Goal: Task Accomplishment & Management: Manage account settings

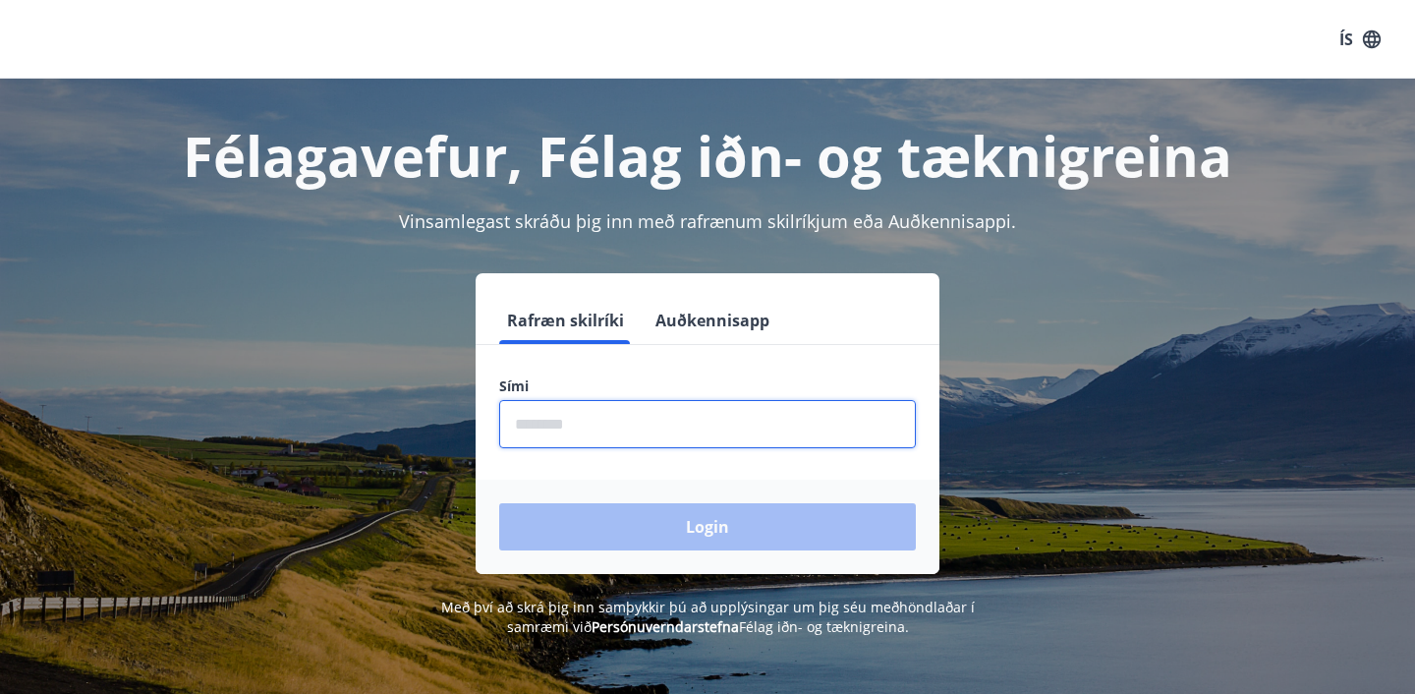
drag, startPoint x: 695, startPoint y: 438, endPoint x: 633, endPoint y: 432, distance: 62.2
click at [636, 432] on input "phone" at bounding box center [707, 424] width 417 height 48
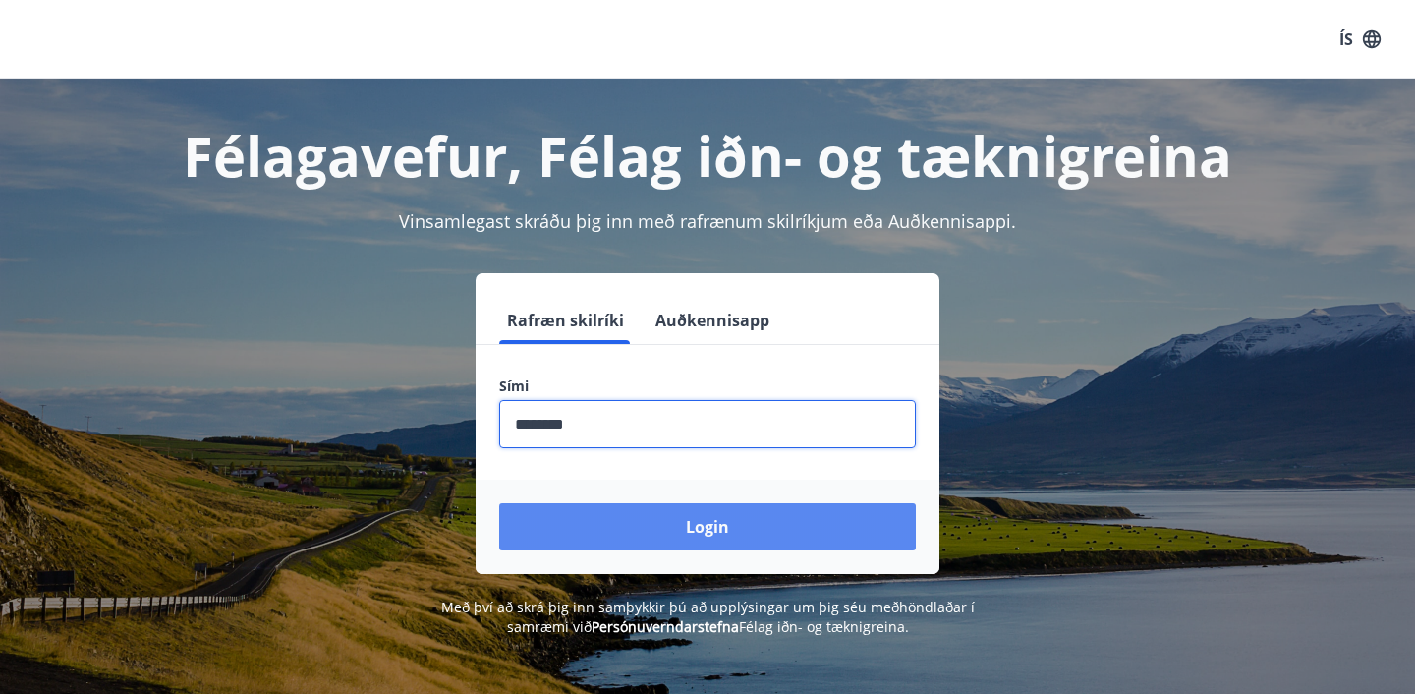
type input "********"
click at [696, 538] on button "Login" at bounding box center [707, 526] width 417 height 47
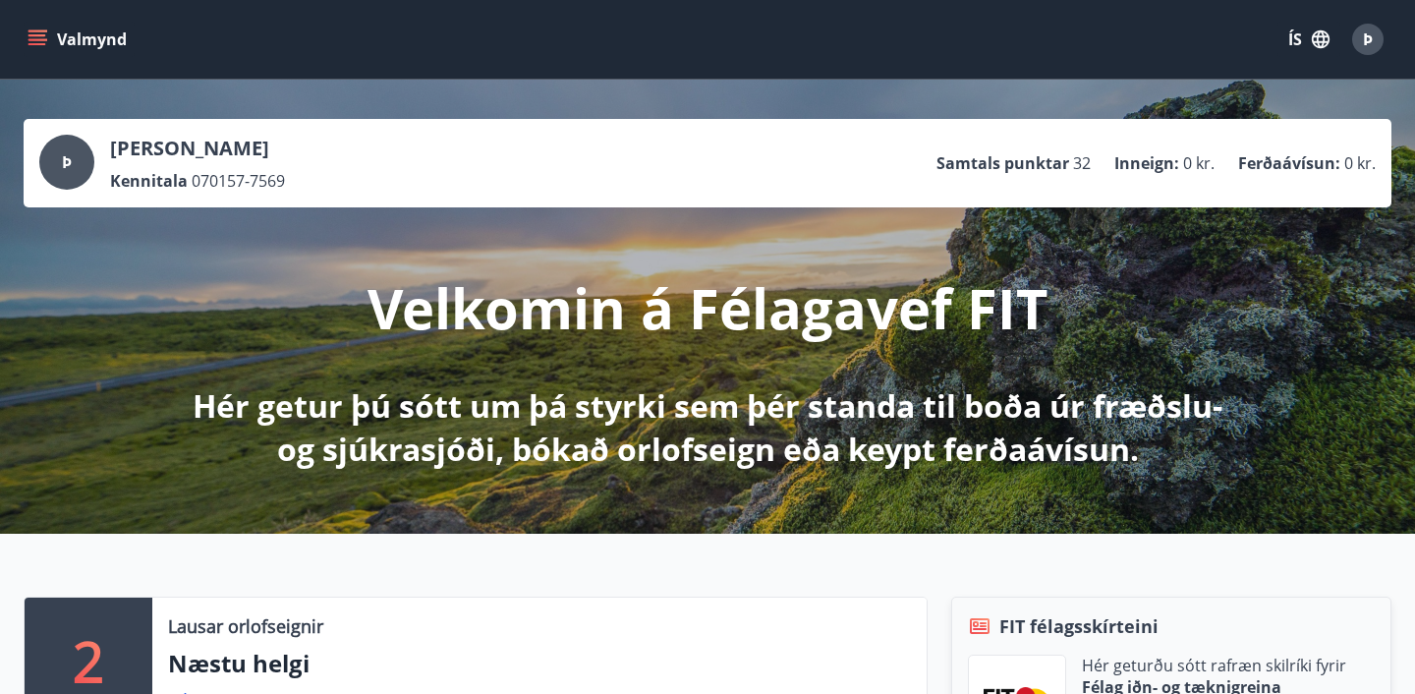
click at [47, 40] on button "Valmynd" at bounding box center [79, 39] width 111 height 35
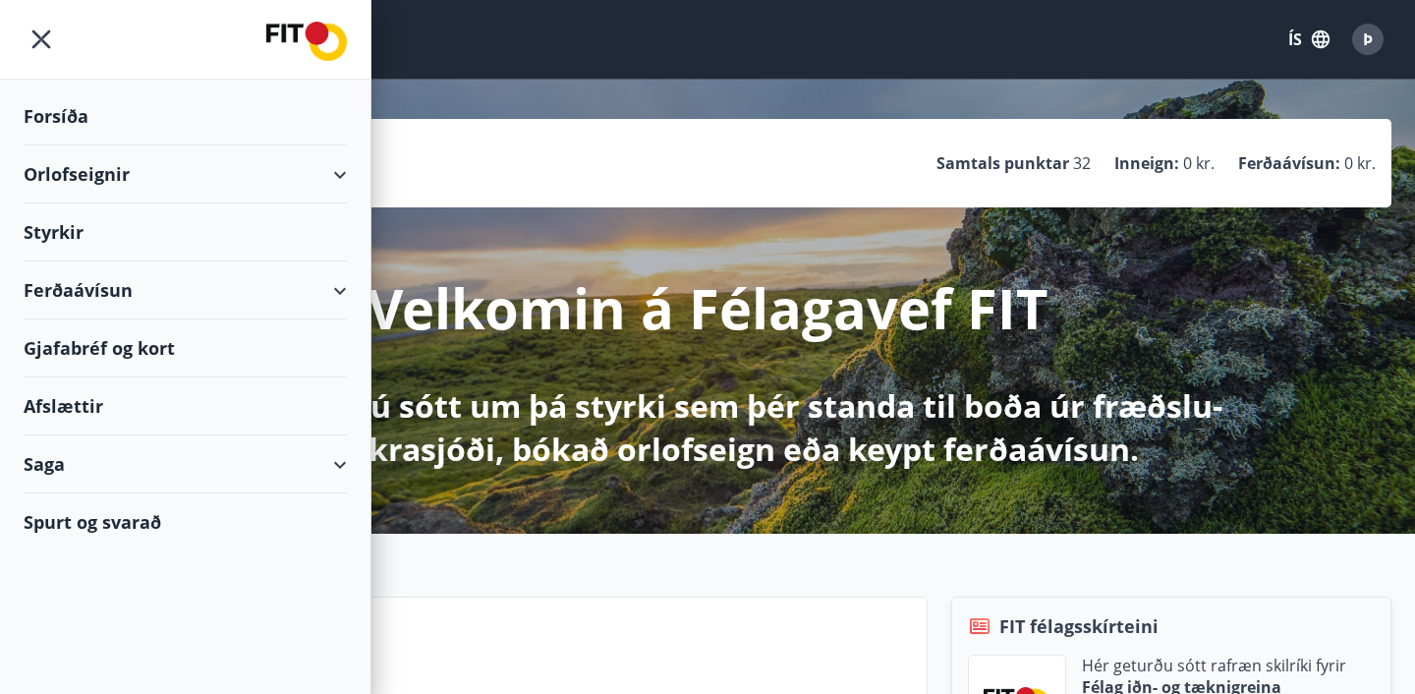
click at [341, 179] on div "Orlofseignir" at bounding box center [185, 174] width 323 height 58
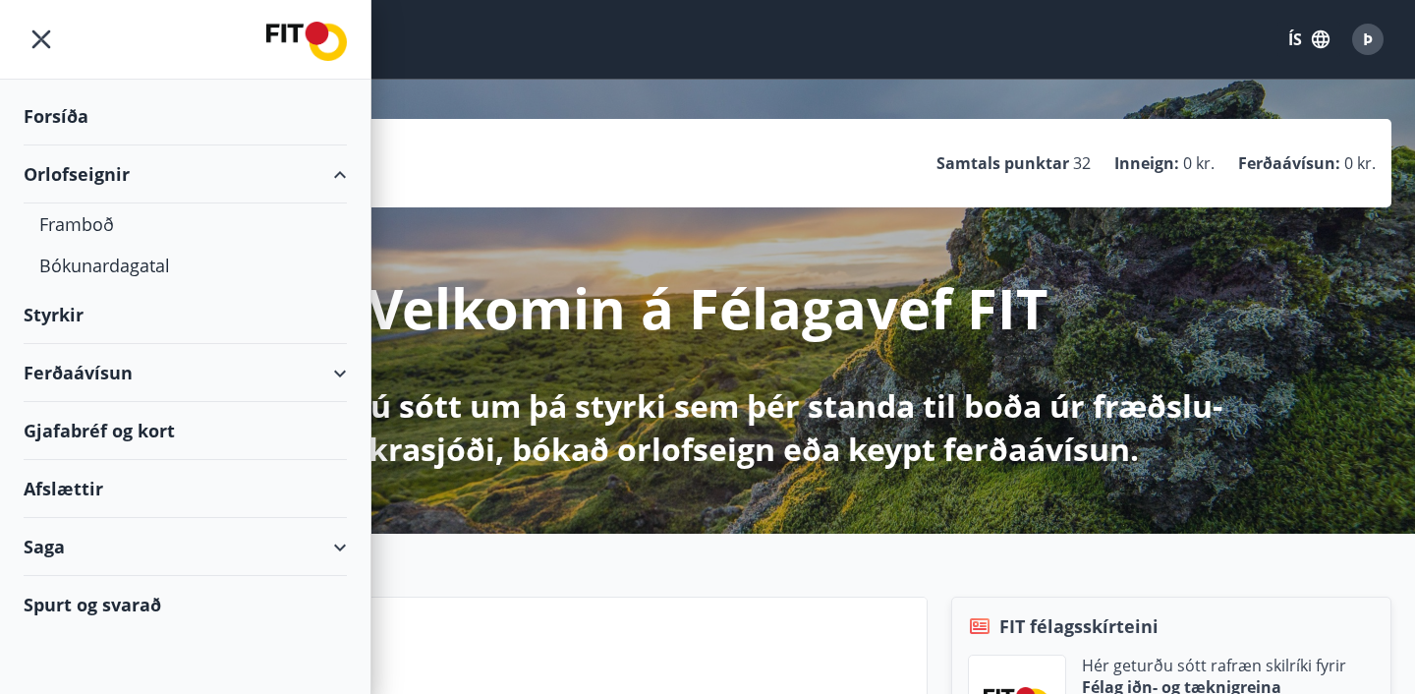
click at [751, 167] on div "Þ [PERSON_NAME] 070157-7569 Samtals punktar 32 Inneign : 0 kr. Ferðaávísun : 0 …" at bounding box center [707, 163] width 1337 height 57
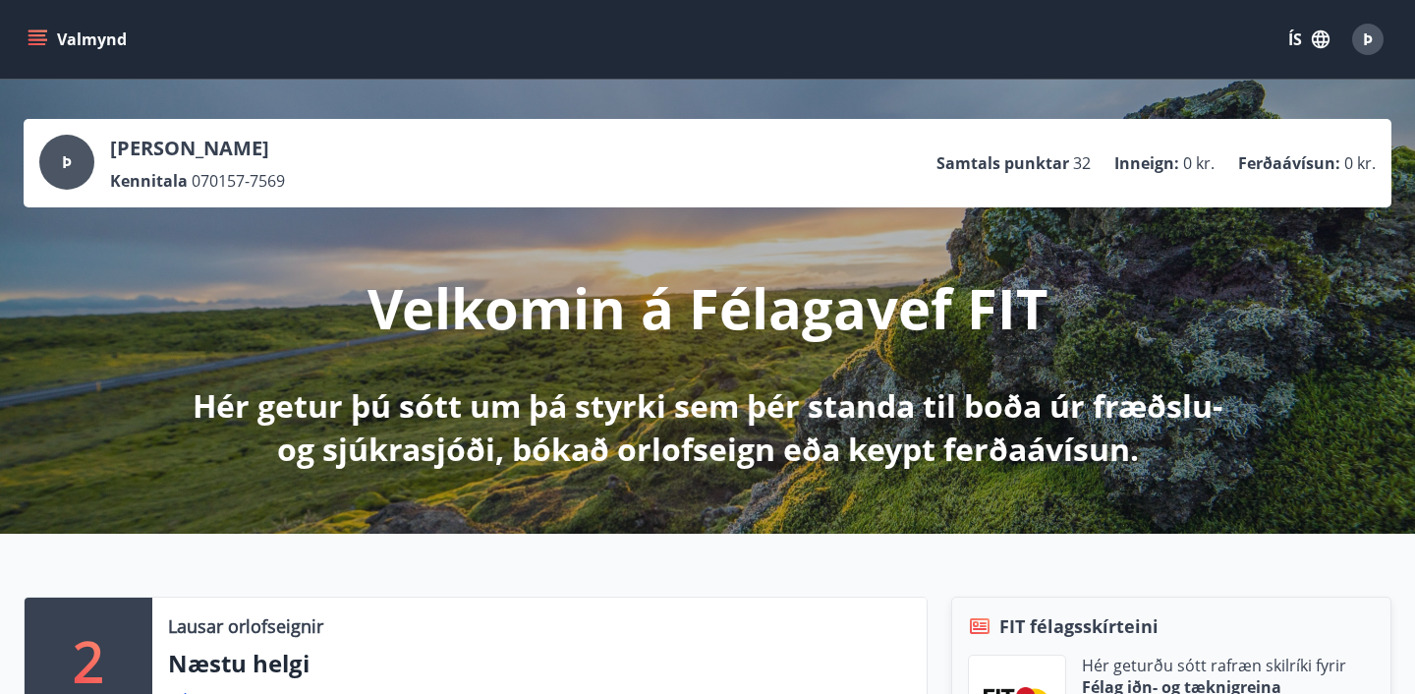
click at [46, 41] on icon "menu" at bounding box center [38, 39] width 20 height 20
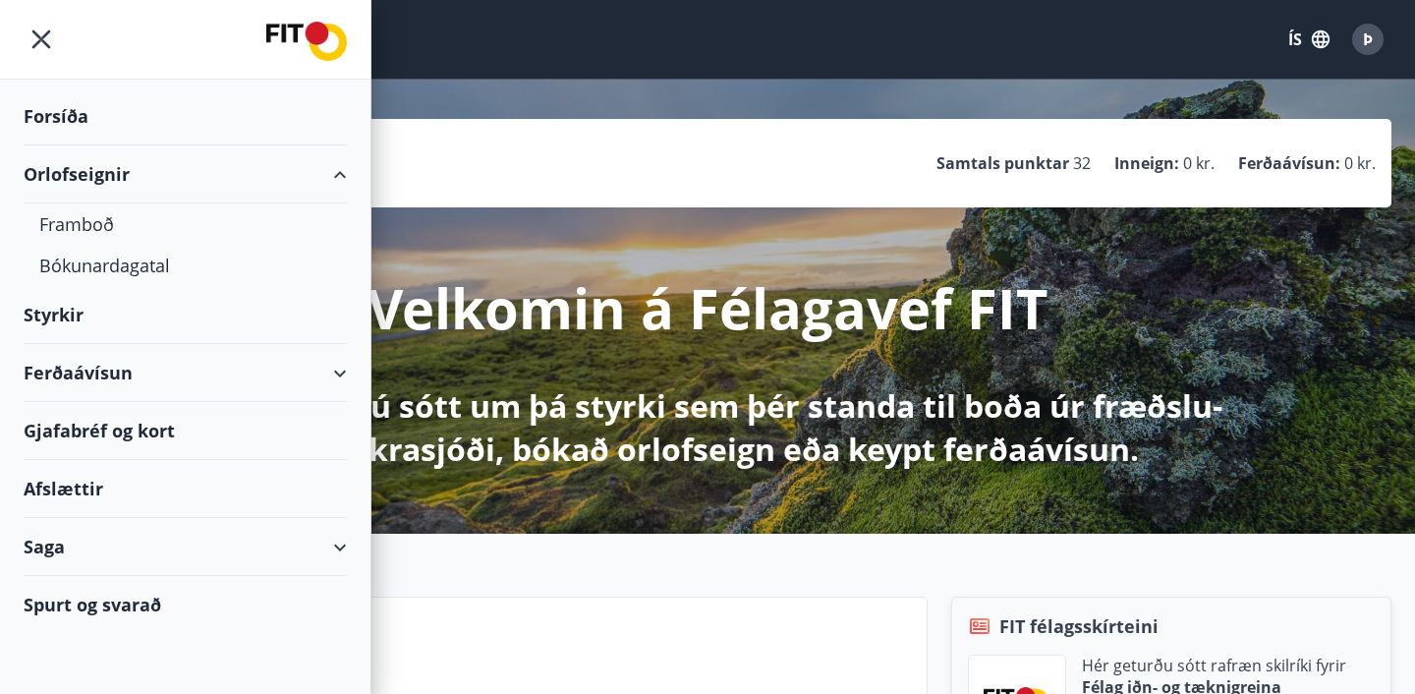
click at [277, 554] on div "Saga" at bounding box center [185, 547] width 323 height 58
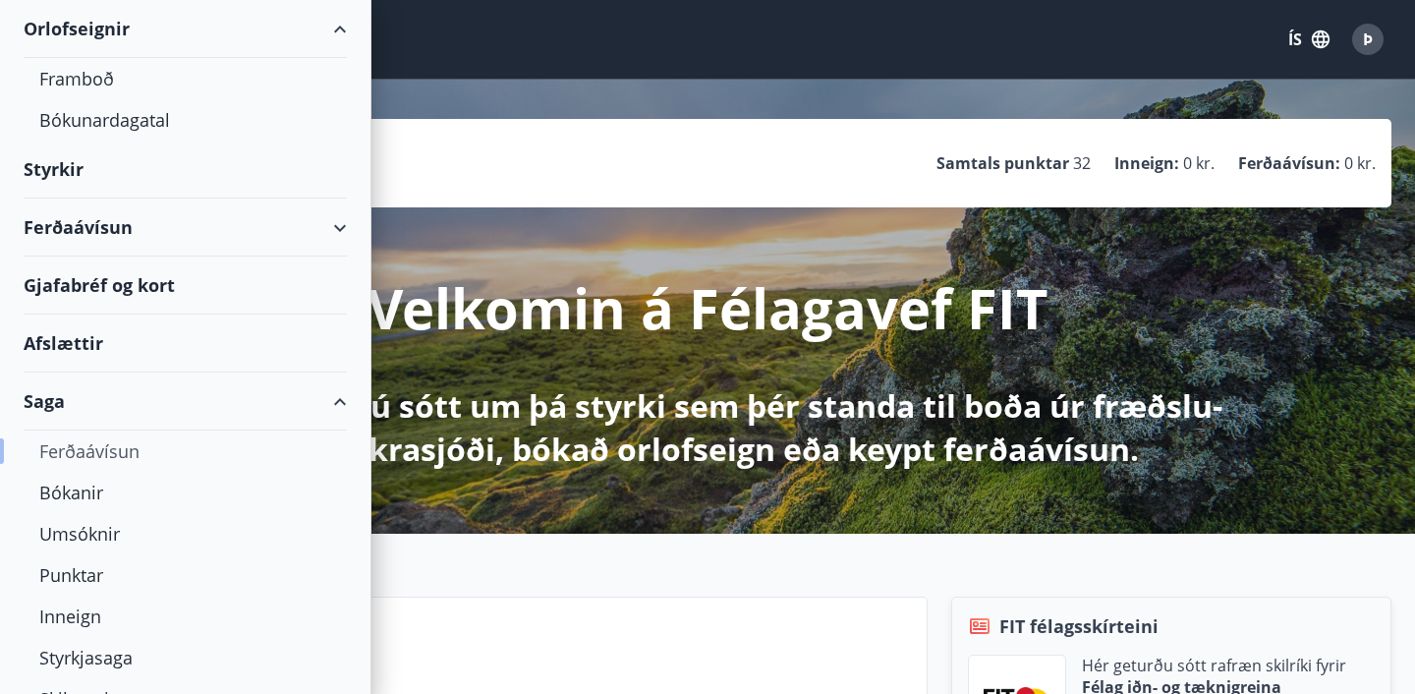
scroll to position [150, 0]
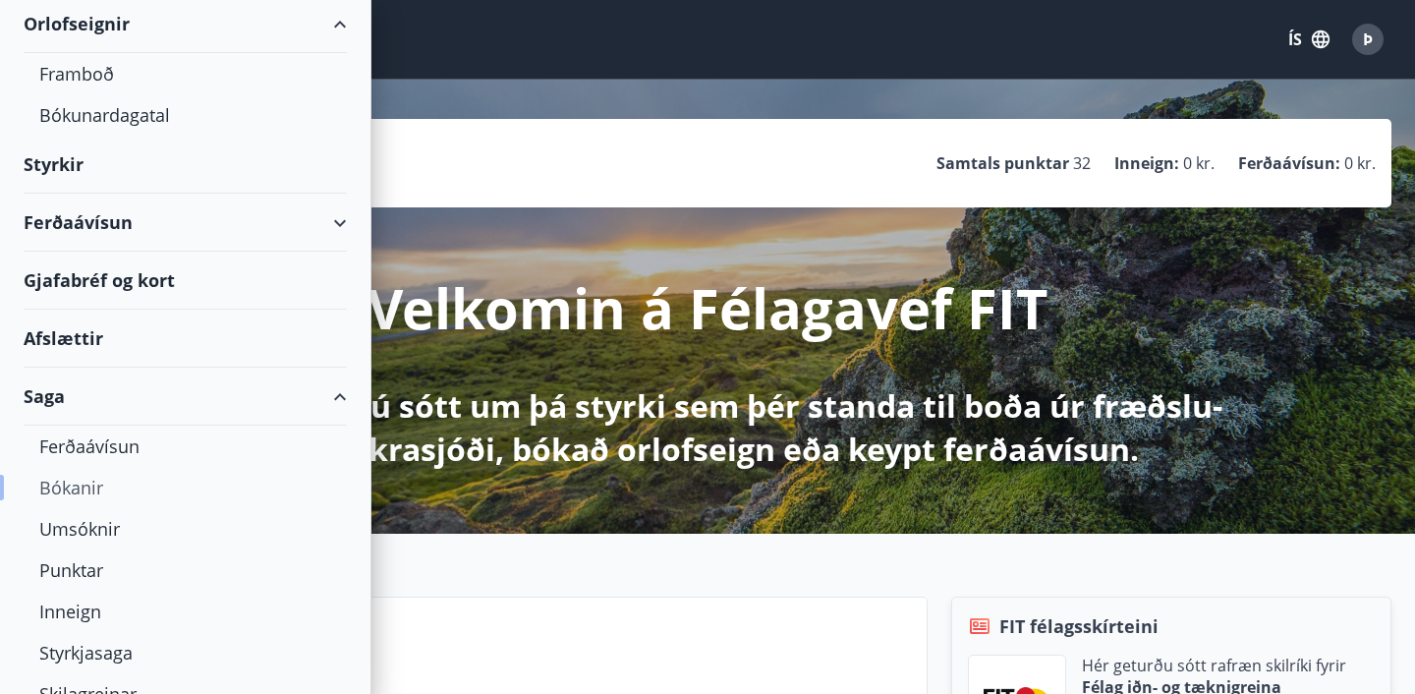
click at [60, 481] on div "Bókanir" at bounding box center [185, 487] width 292 height 41
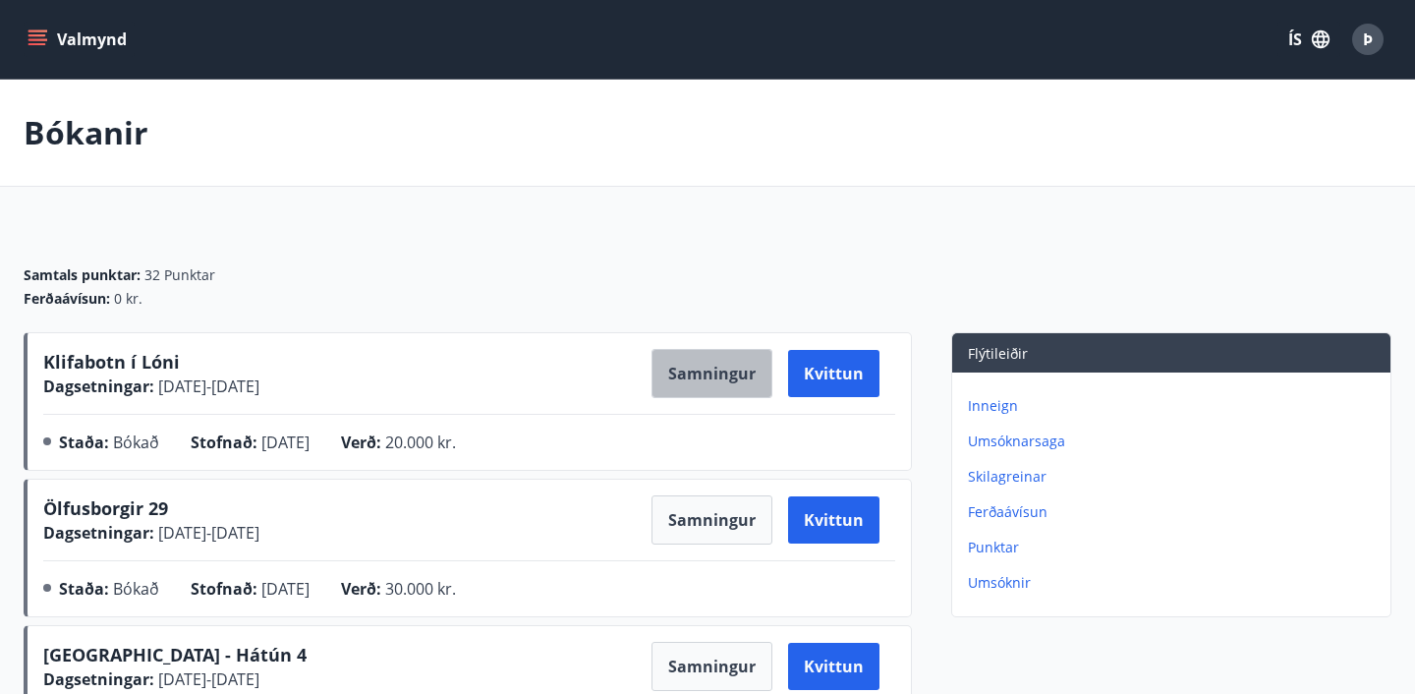
click at [722, 370] on button "Samningur" at bounding box center [712, 373] width 121 height 49
